Goal: Task Accomplishment & Management: Manage account settings

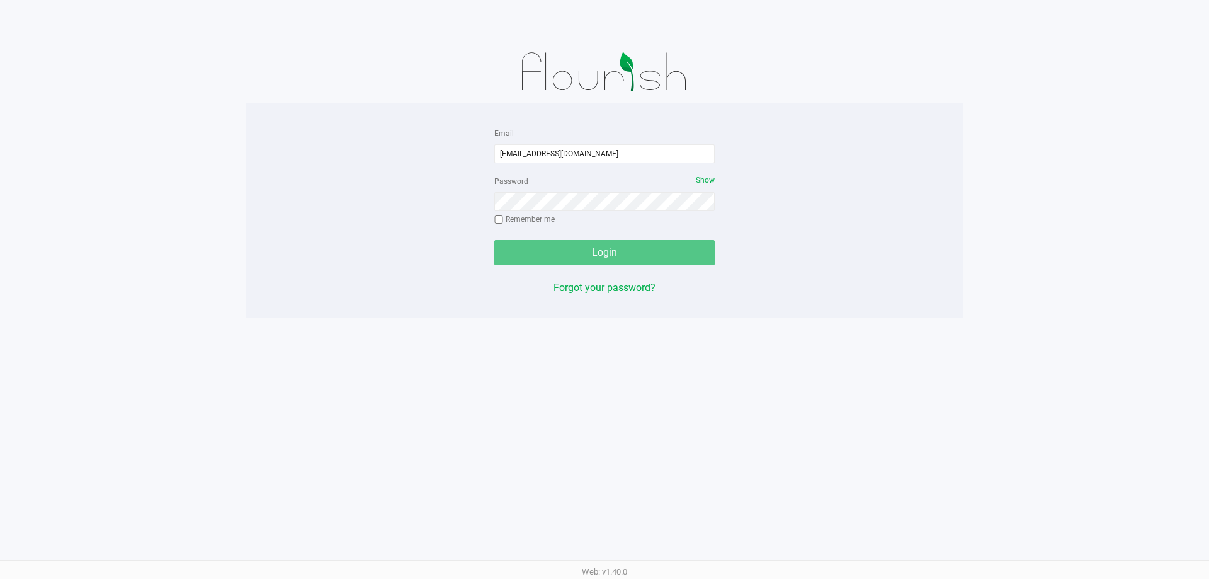
type input "[EMAIL_ADDRESS][DOMAIN_NAME]"
click at [494, 240] on button "Login" at bounding box center [604, 252] width 220 height 25
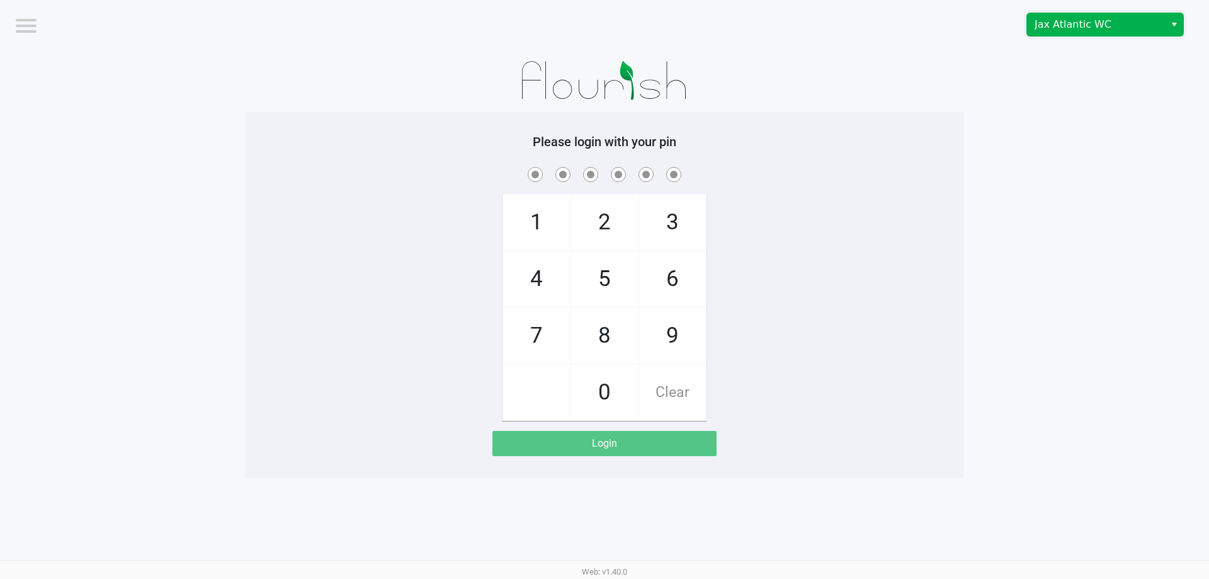
click at [1072, 28] on span "Jax Atlantic WC" at bounding box center [1095, 24] width 123 height 15
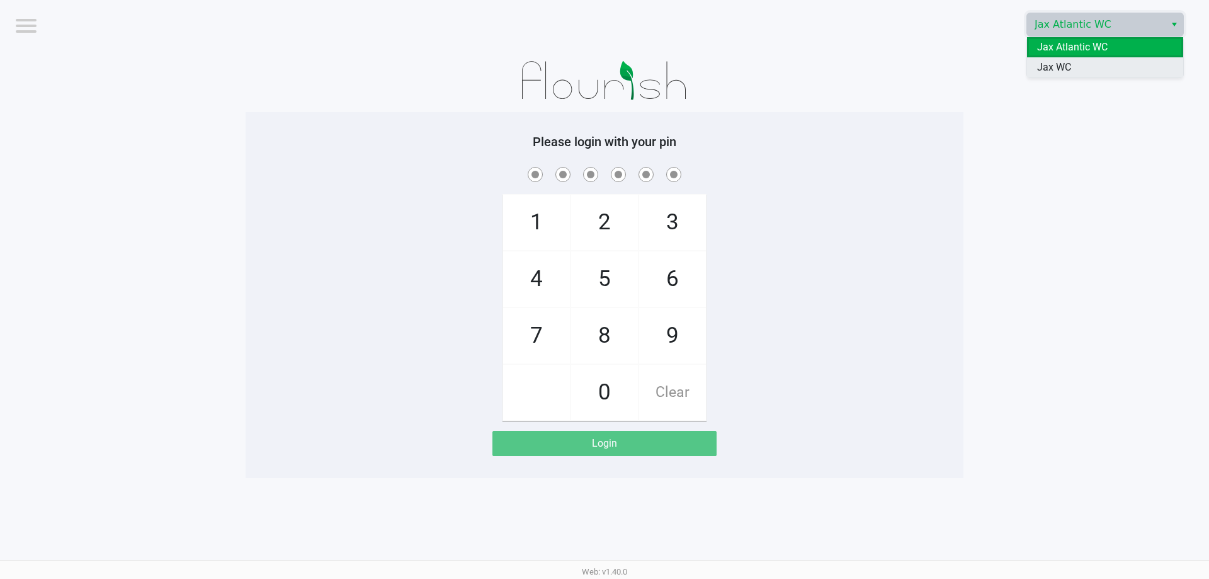
click at [1072, 60] on li "Jax WC" at bounding box center [1105, 67] width 156 height 20
checkbox input "true"
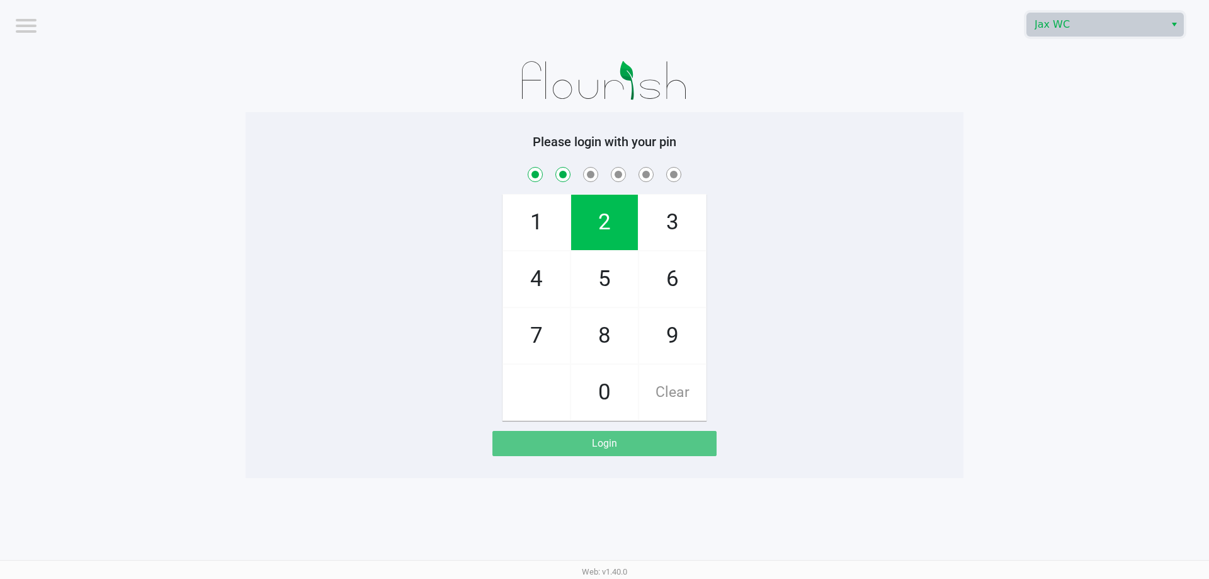
checkbox input "true"
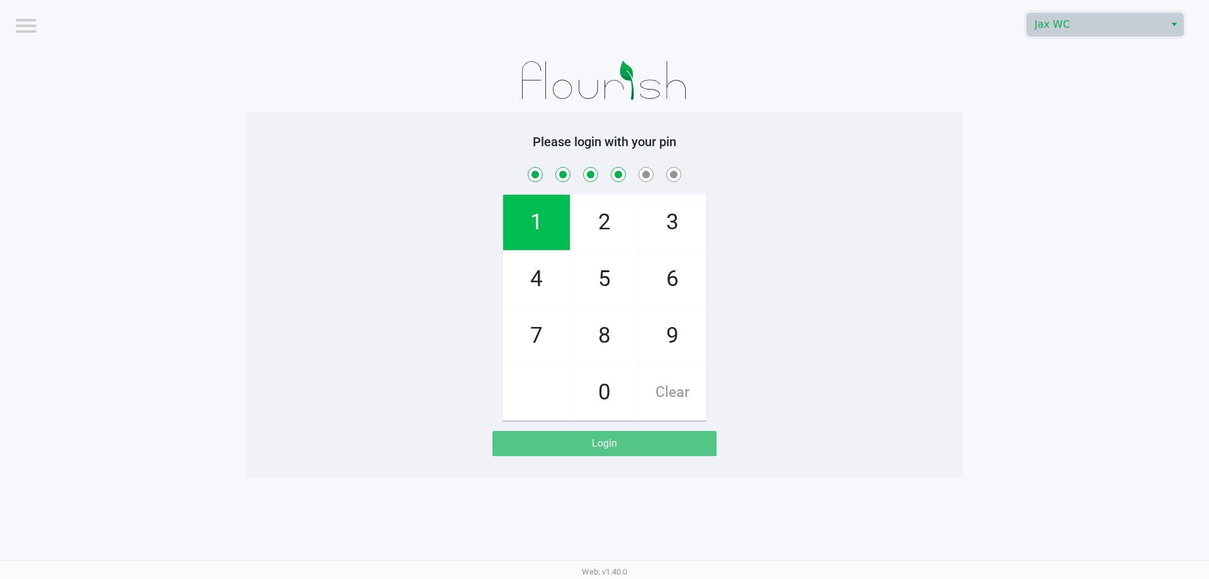
checkbox input "true"
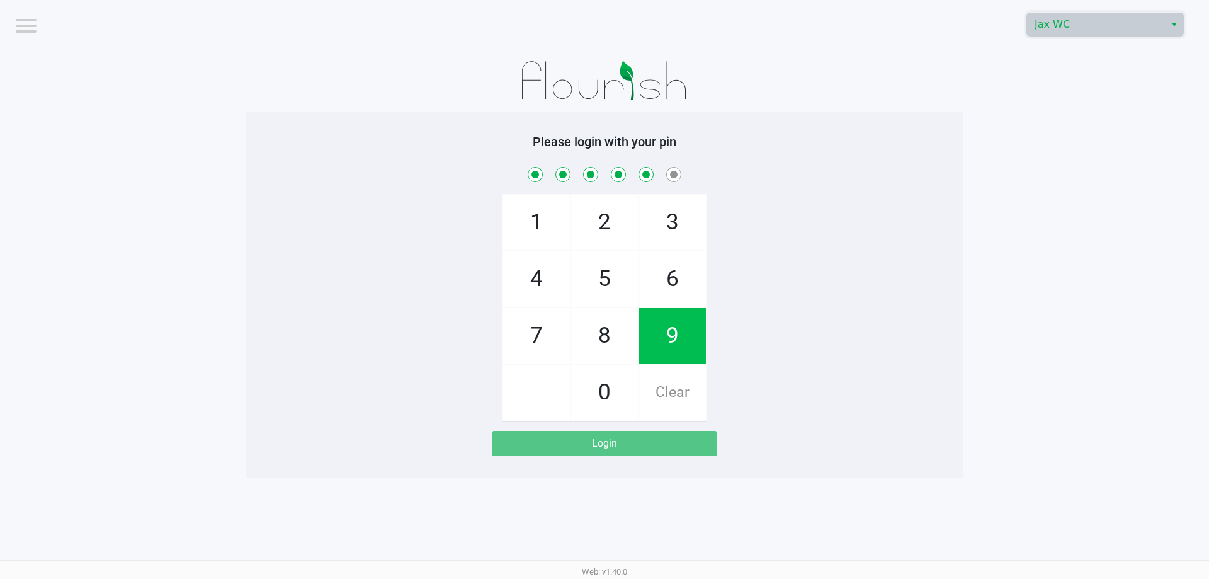
checkbox input "true"
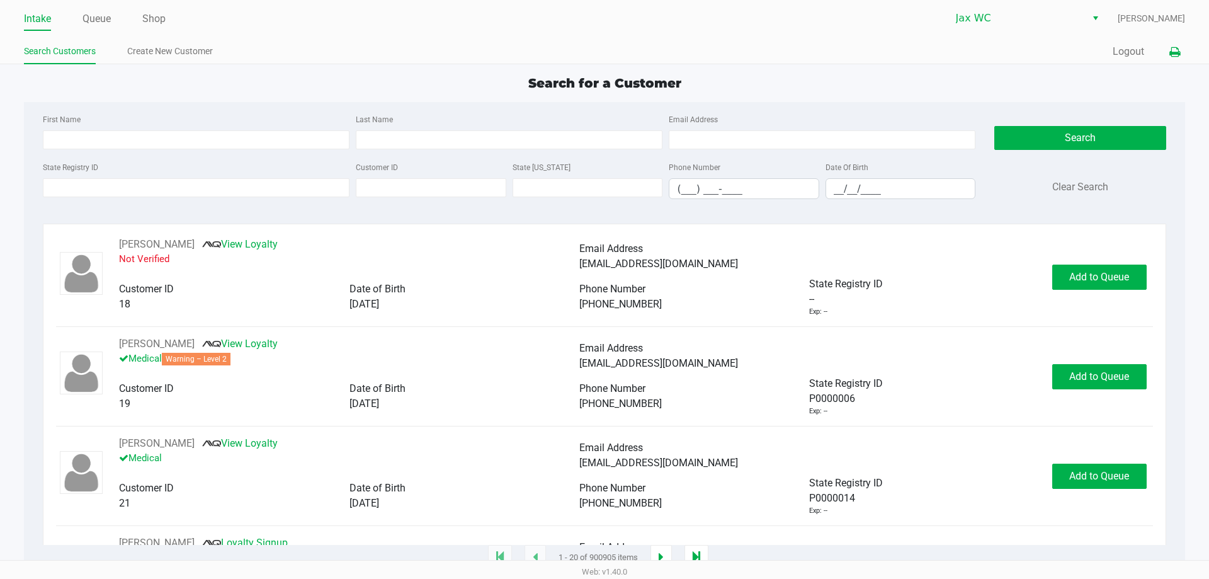
click at [1171, 48] on icon at bounding box center [1174, 52] width 11 height 9
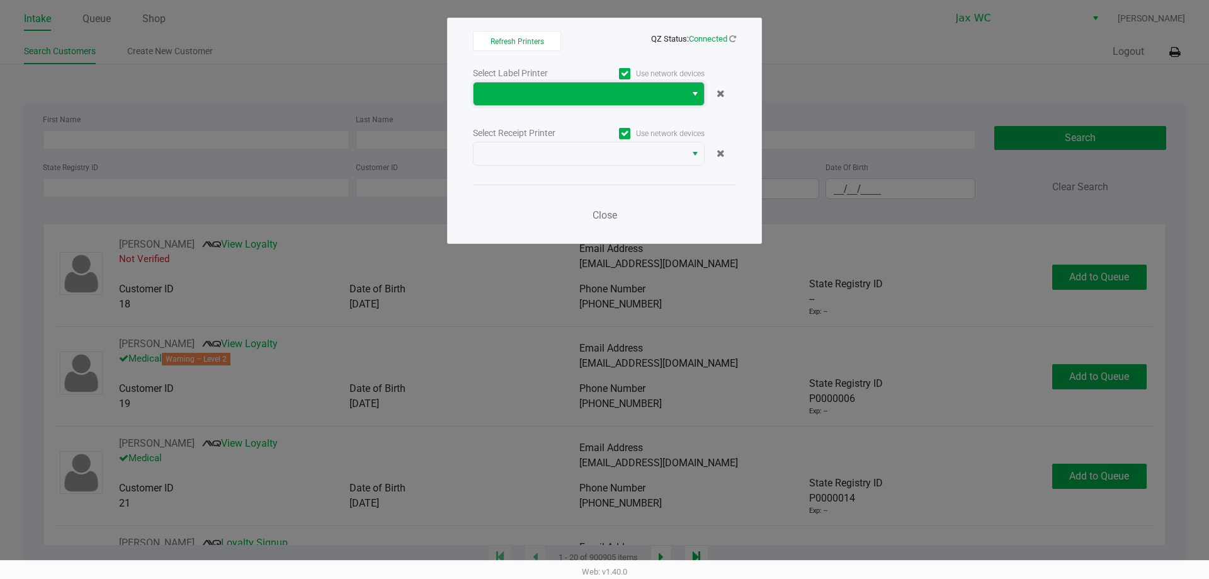
click at [580, 99] on span at bounding box center [579, 93] width 197 height 15
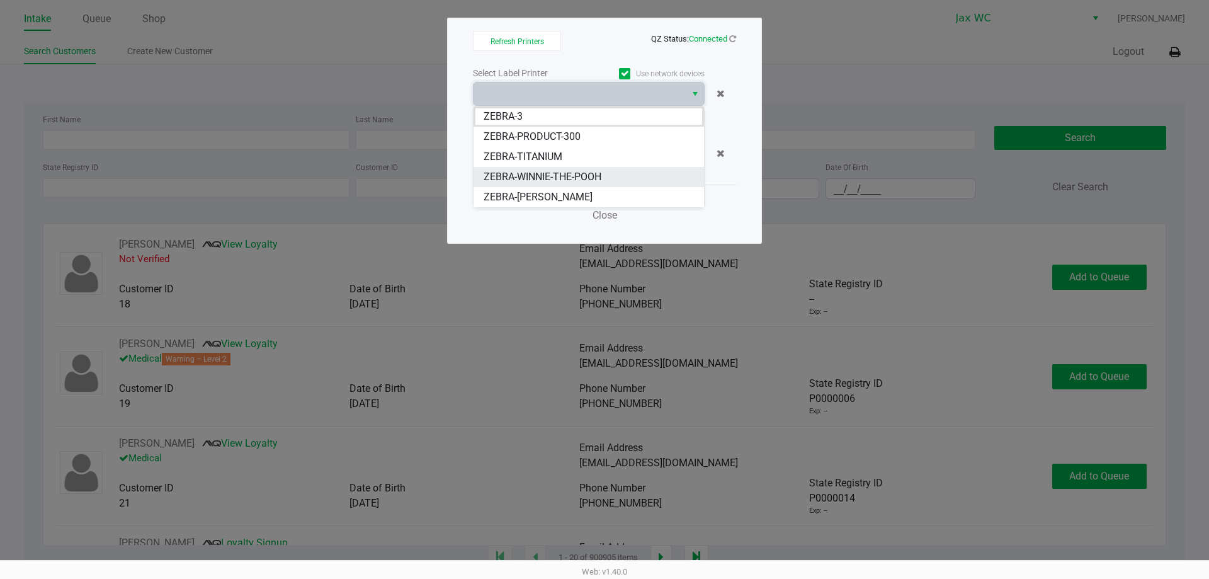
click at [491, 173] on span "ZEBRA-WINNIE-THE-POOH" at bounding box center [543, 176] width 118 height 15
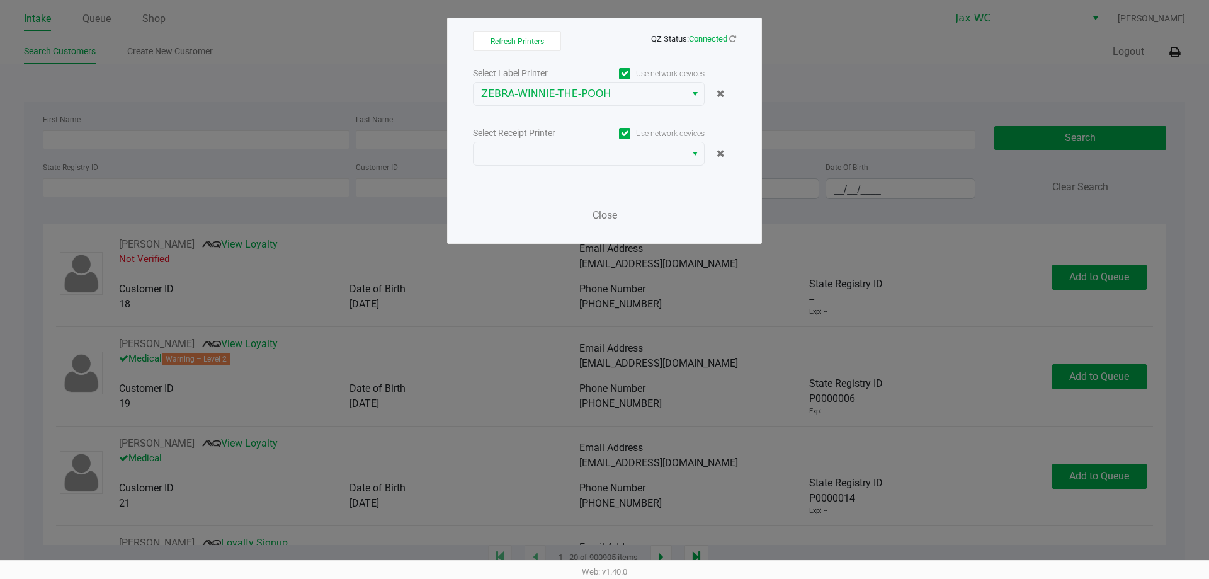
click at [494, 171] on div "Select Label Printer Use network devices ZEBRA-WINNIE-THE-POOH Select Receipt P…" at bounding box center [604, 148] width 263 height 166
click at [501, 158] on span at bounding box center [579, 153] width 197 height 15
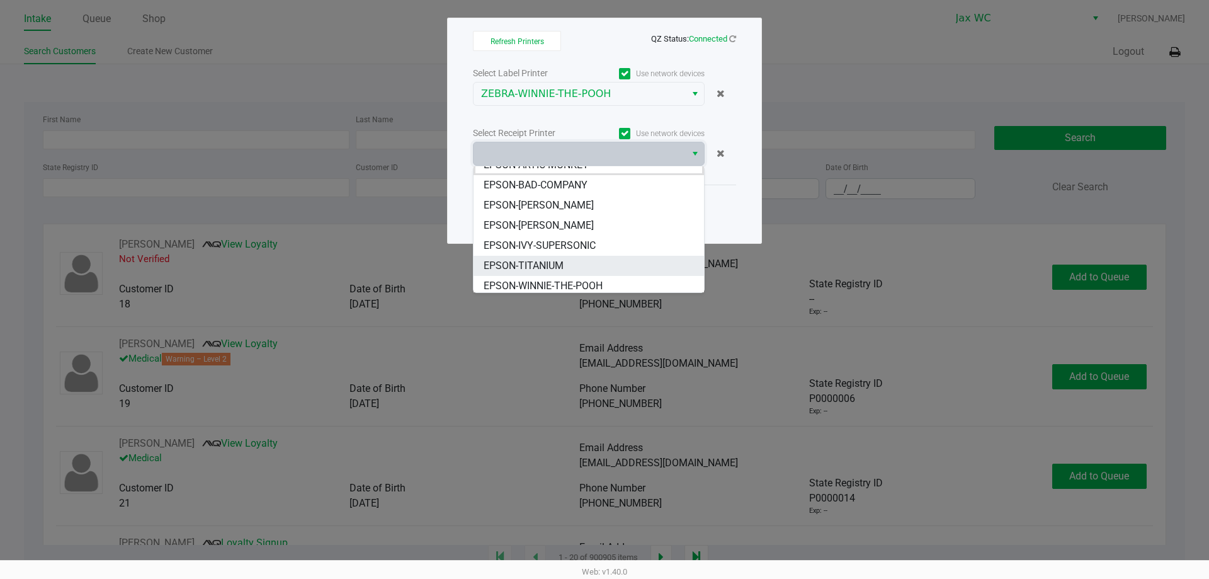
scroll to position [15, 0]
click at [519, 278] on span "EPSON-WINNIE-THE-POOH" at bounding box center [543, 281] width 119 height 15
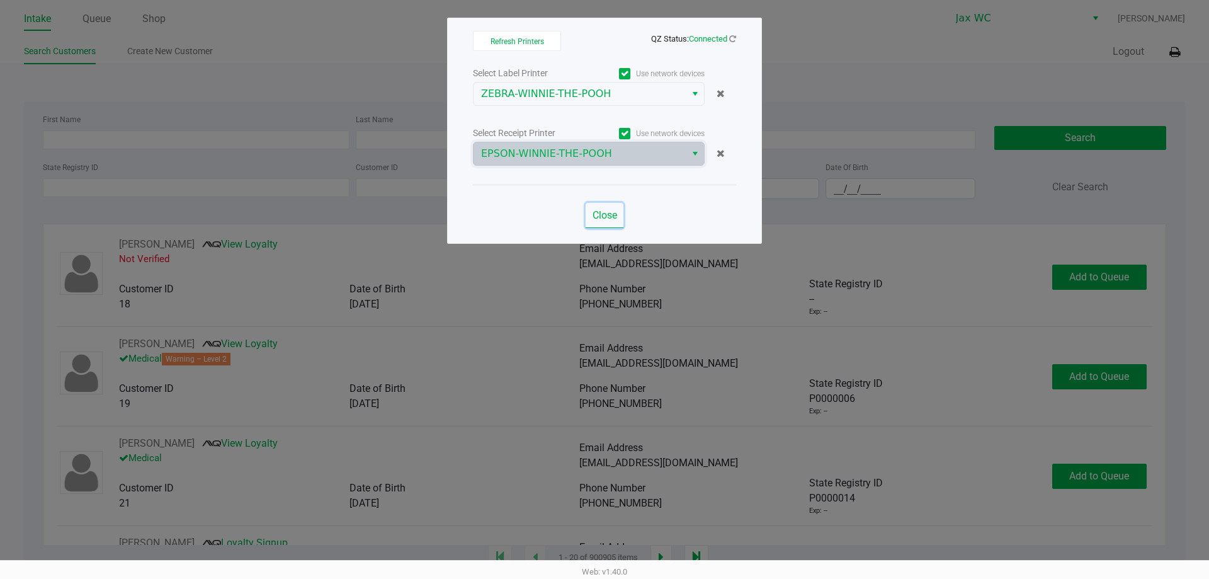
click at [617, 211] on span "Close" at bounding box center [604, 215] width 25 height 12
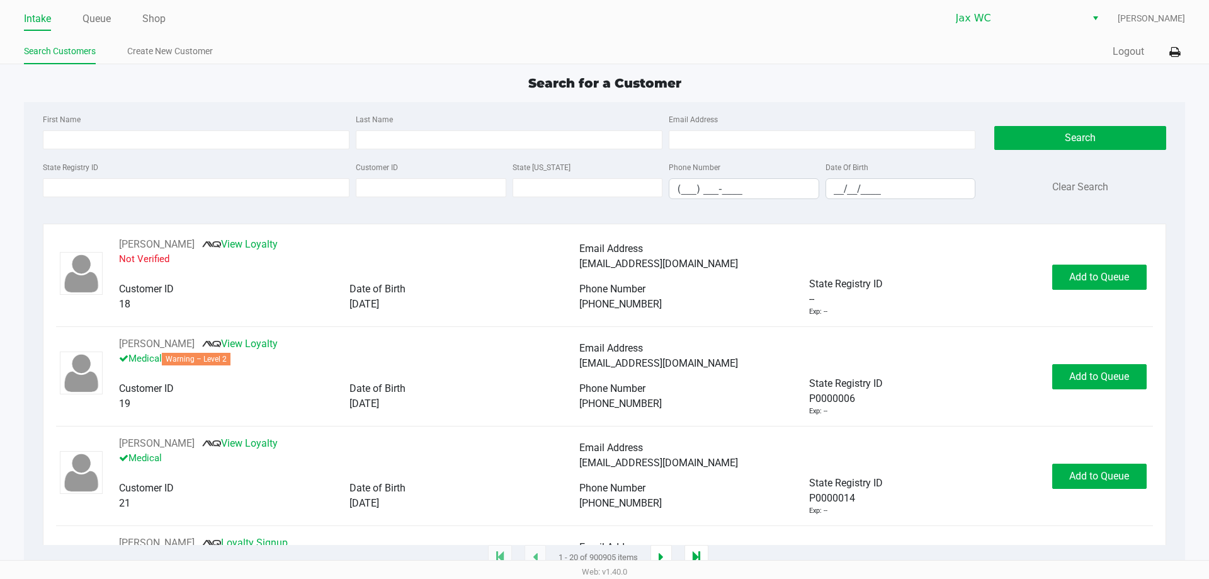
click at [1133, 43] on div "Quick Sale Logout" at bounding box center [894, 51] width 580 height 23
click at [1129, 54] on button "Logout" at bounding box center [1127, 51] width 31 height 15
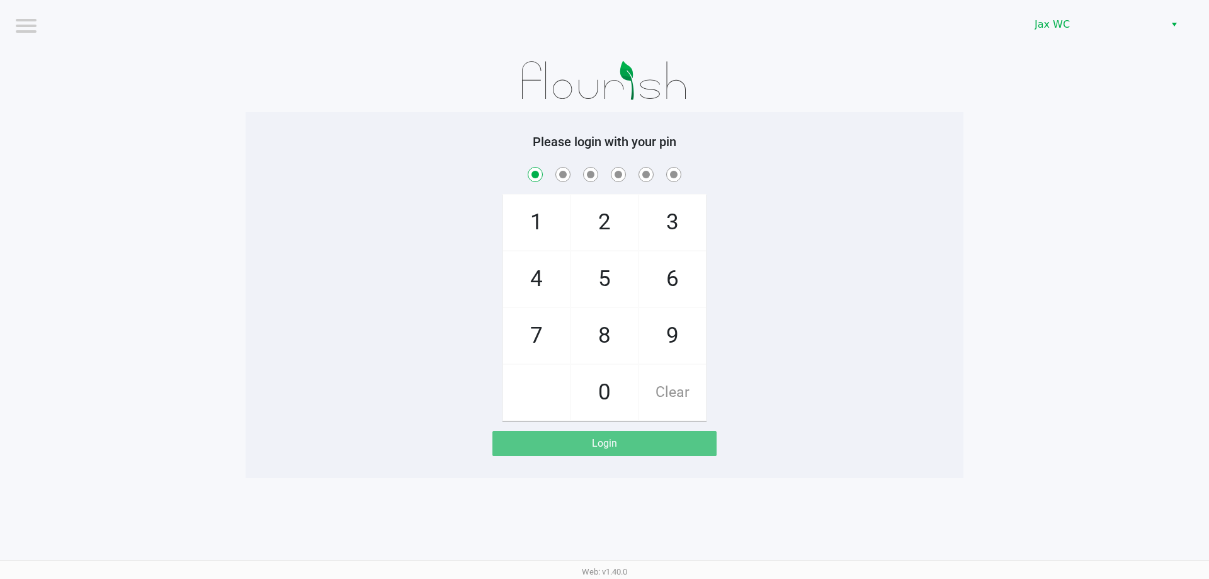
checkbox input "true"
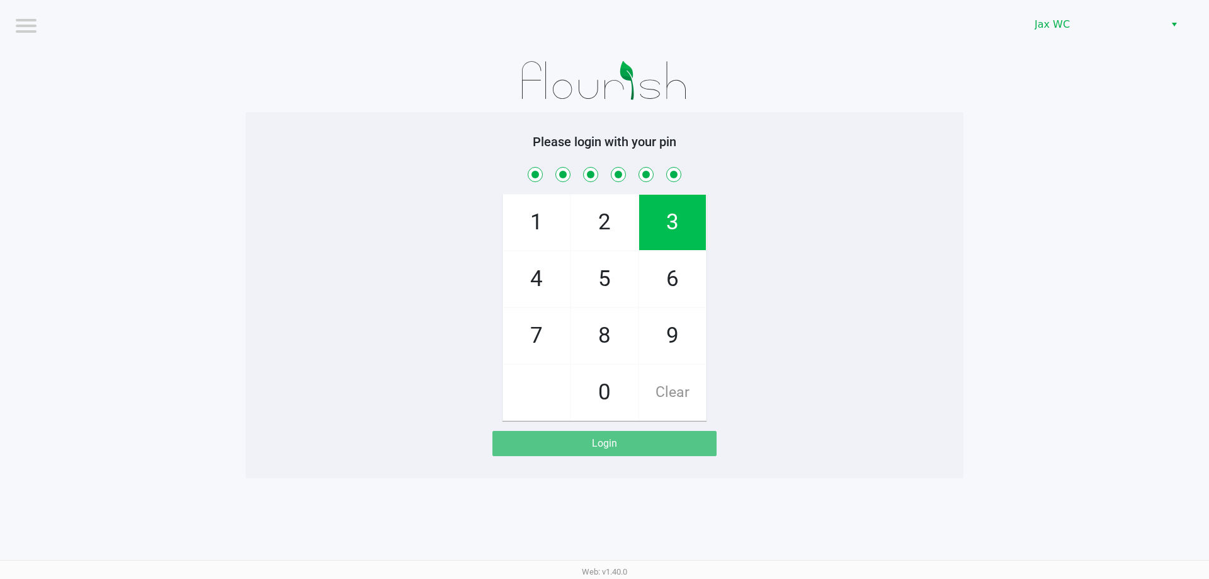
checkbox input "true"
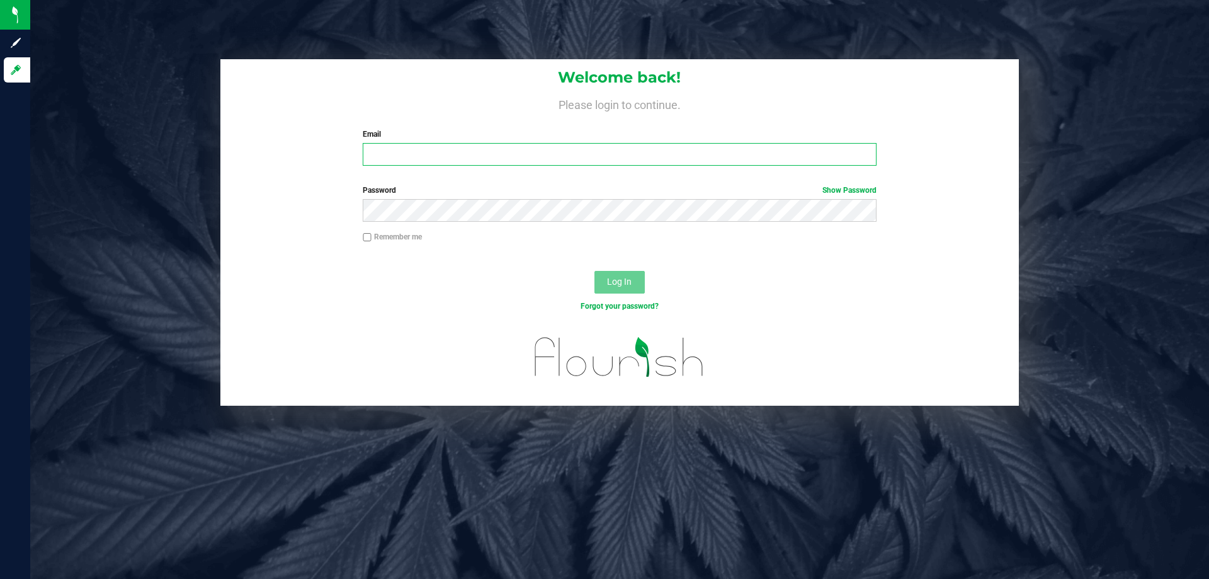
click at [661, 164] on input "Email" at bounding box center [619, 154] width 513 height 23
type input "[EMAIL_ADDRESS][DOMAIN_NAME]"
click at [594, 271] on button "Log In" at bounding box center [619, 282] width 50 height 23
